Goal: Navigation & Orientation: Find specific page/section

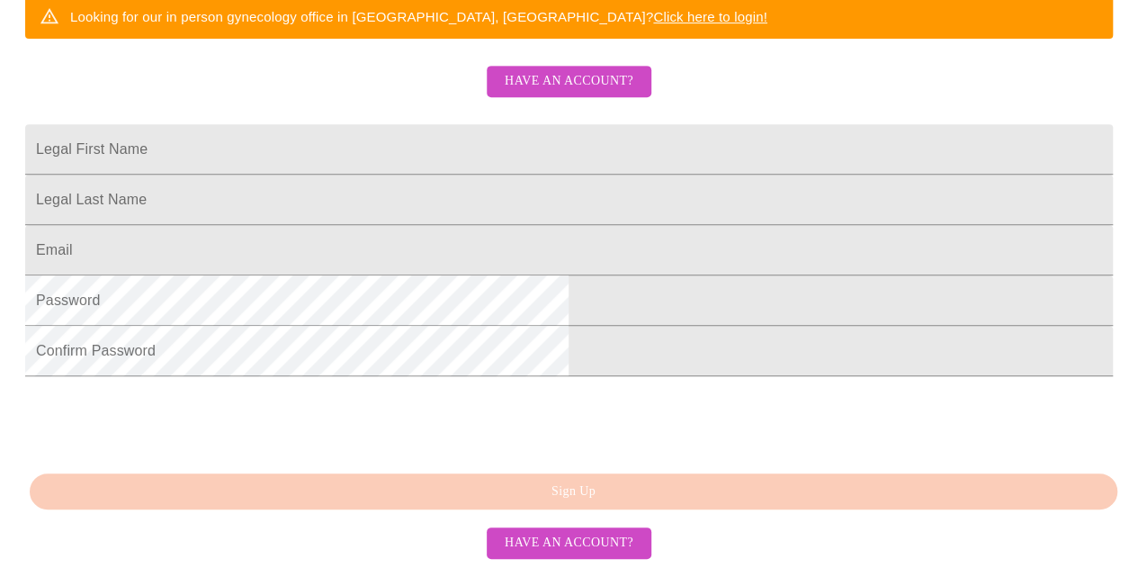
scroll to position [515, 0]
click at [578, 544] on span "Have an account?" at bounding box center [569, 543] width 129 height 22
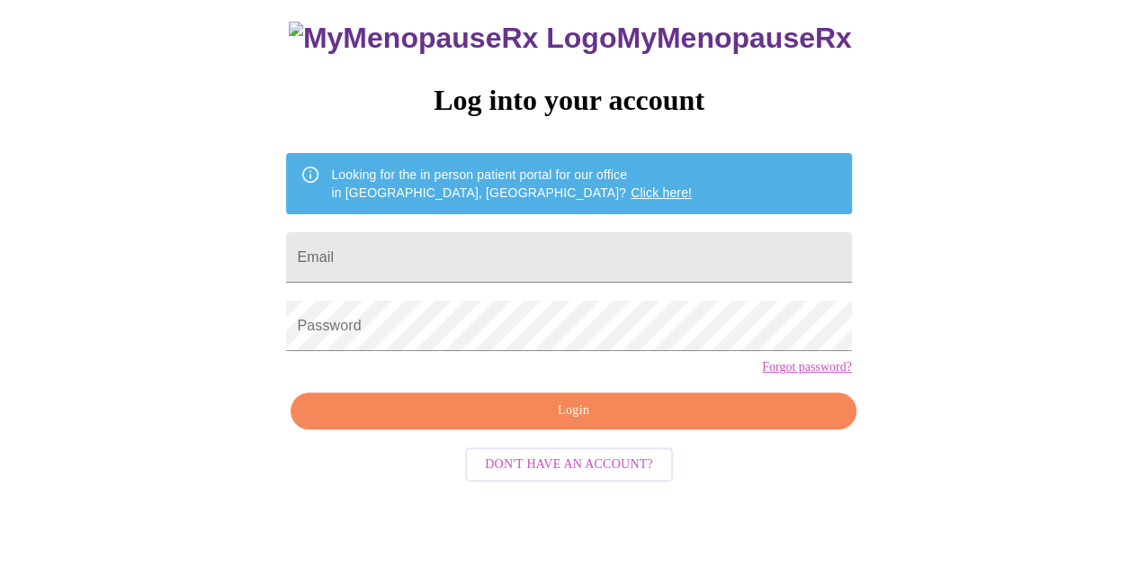
scroll to position [80, 0]
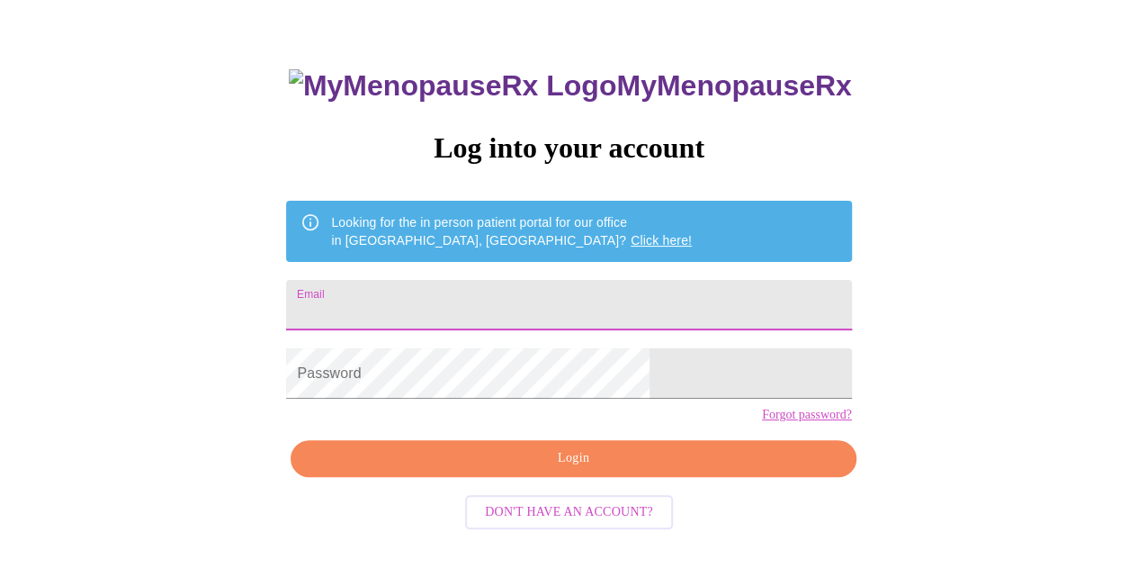
click at [475, 318] on input "Email" at bounding box center [568, 305] width 565 height 50
type input "[EMAIL_ADDRESS][DOMAIN_NAME]"
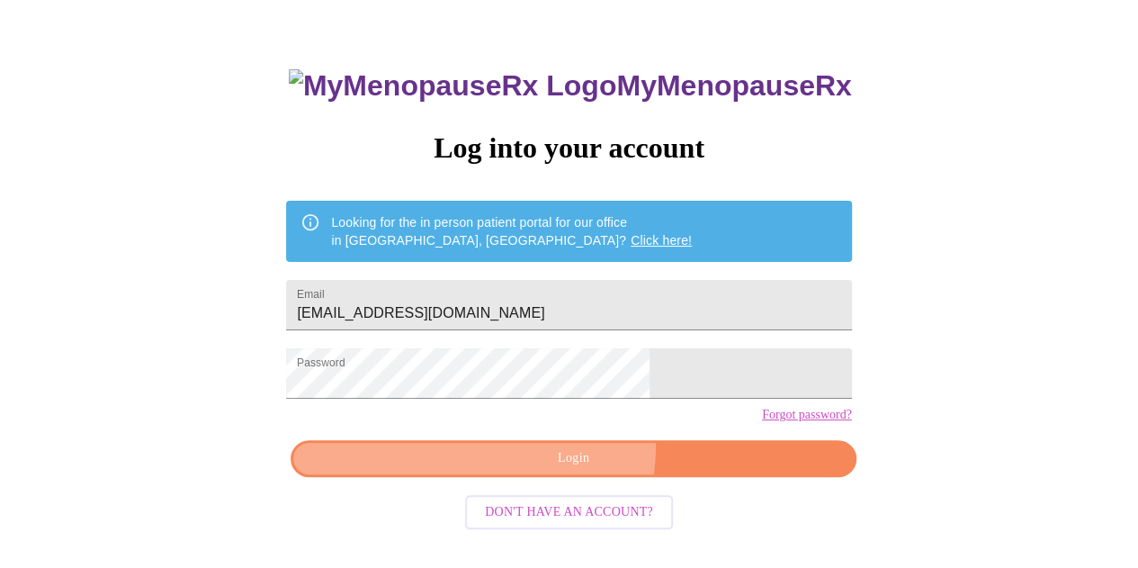
click at [544, 475] on button "Login" at bounding box center [573, 458] width 565 height 37
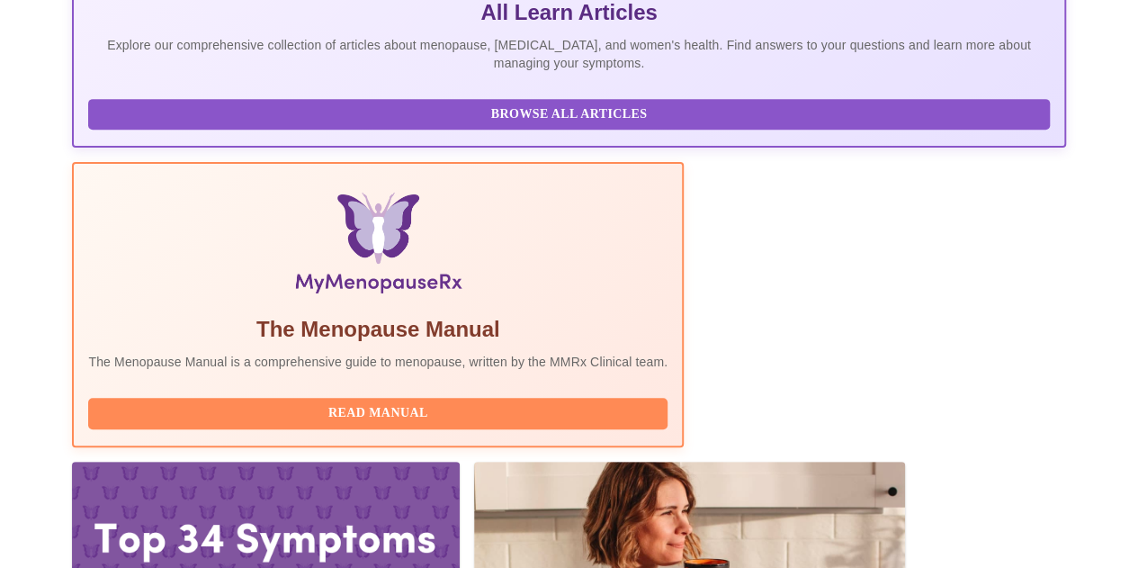
scroll to position [440, 0]
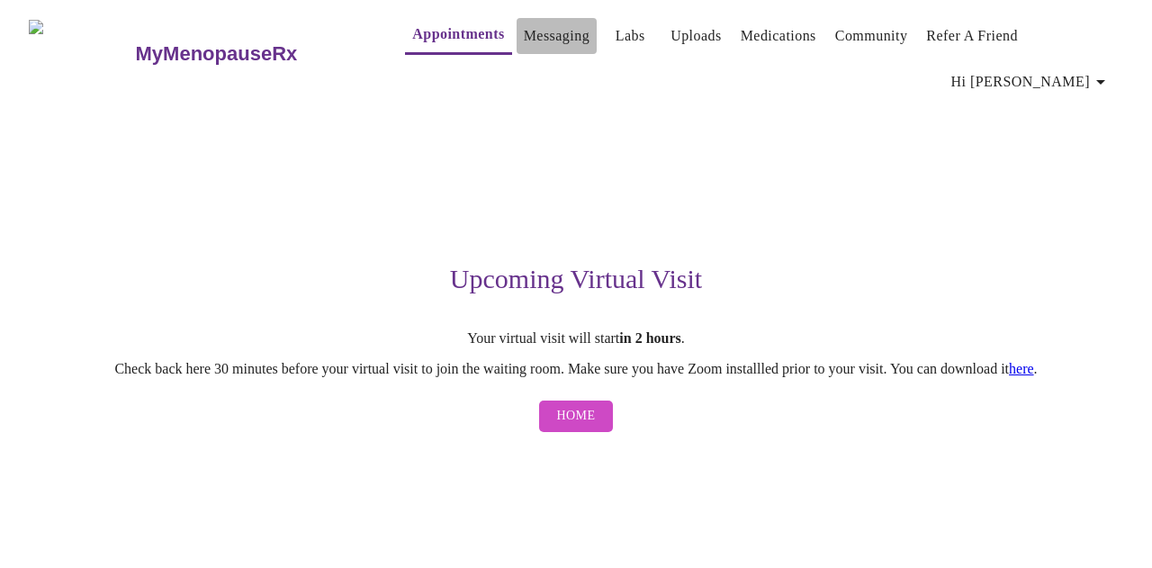
click at [524, 34] on link "Messaging" at bounding box center [557, 35] width 66 height 25
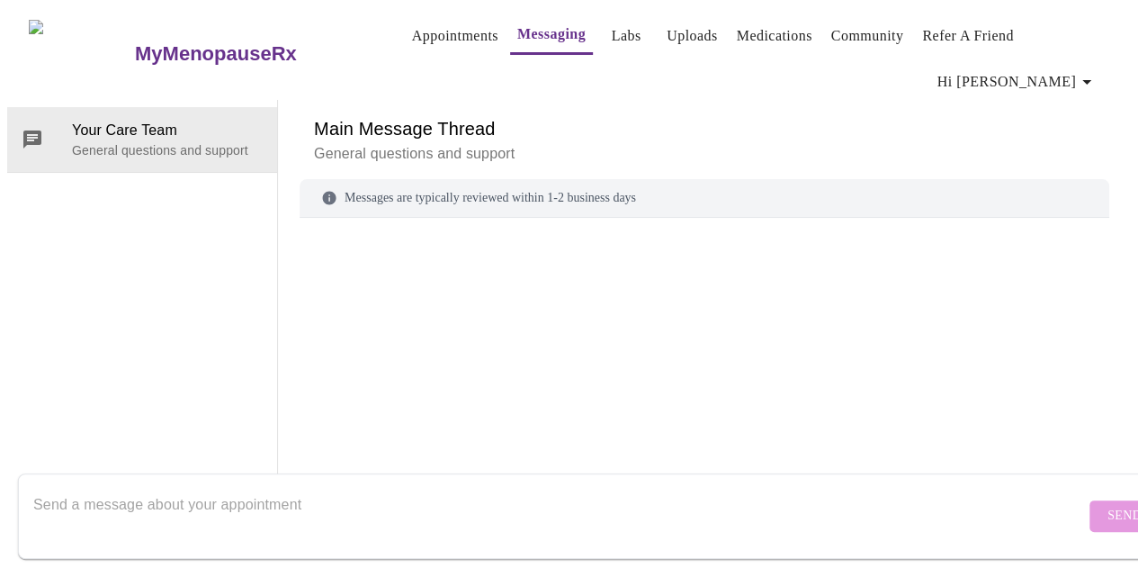
click at [417, 26] on link "Appointments" at bounding box center [455, 35] width 86 height 25
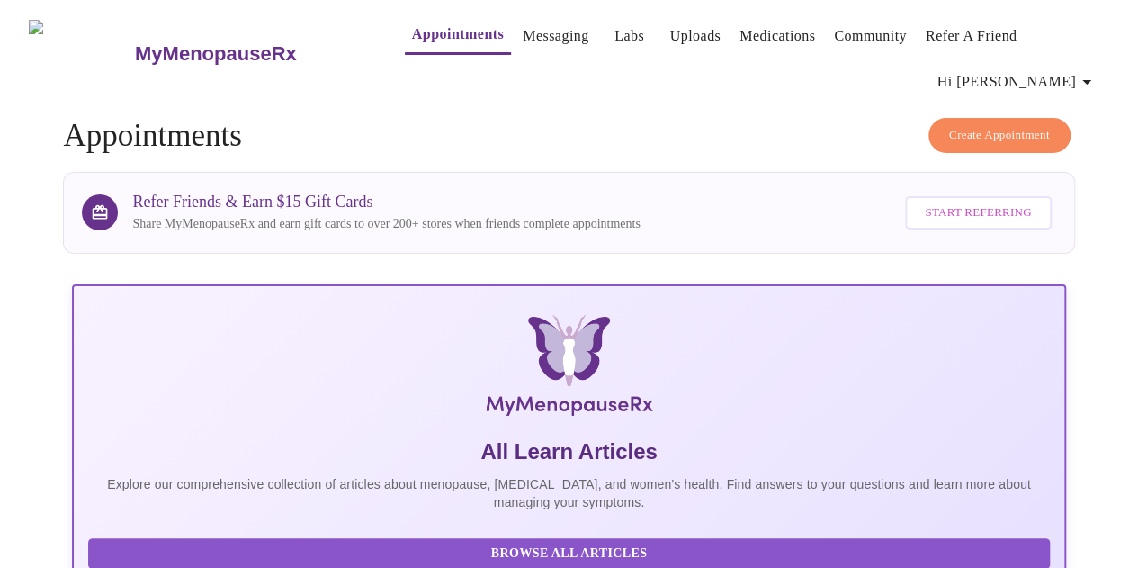
click at [615, 23] on link "Labs" at bounding box center [630, 35] width 30 height 25
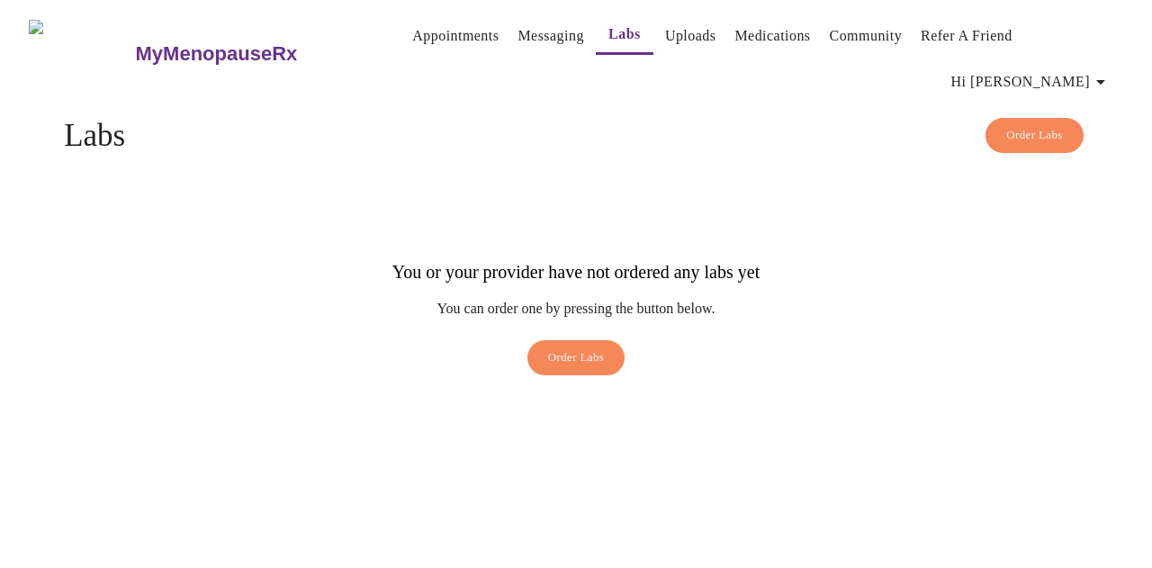
click at [837, 24] on link "Community" at bounding box center [866, 35] width 73 height 25
